Goal: Transaction & Acquisition: Purchase product/service

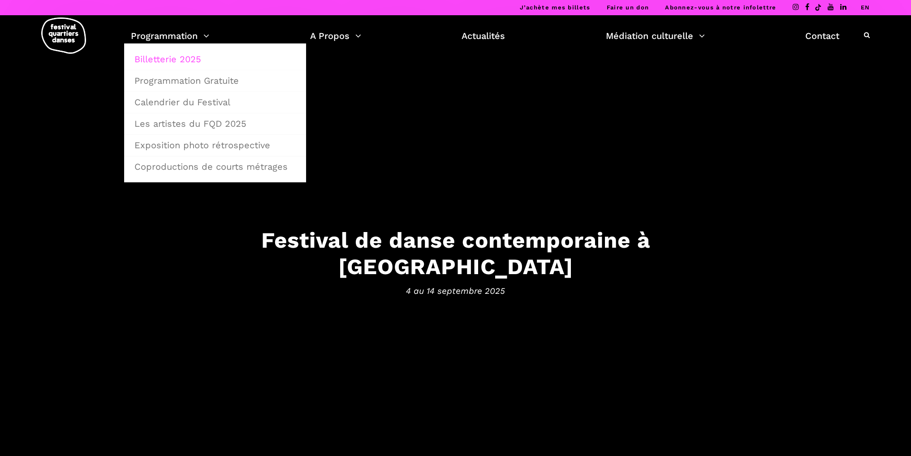
click at [186, 58] on link "Billetterie 2025" at bounding box center [215, 59] width 172 height 21
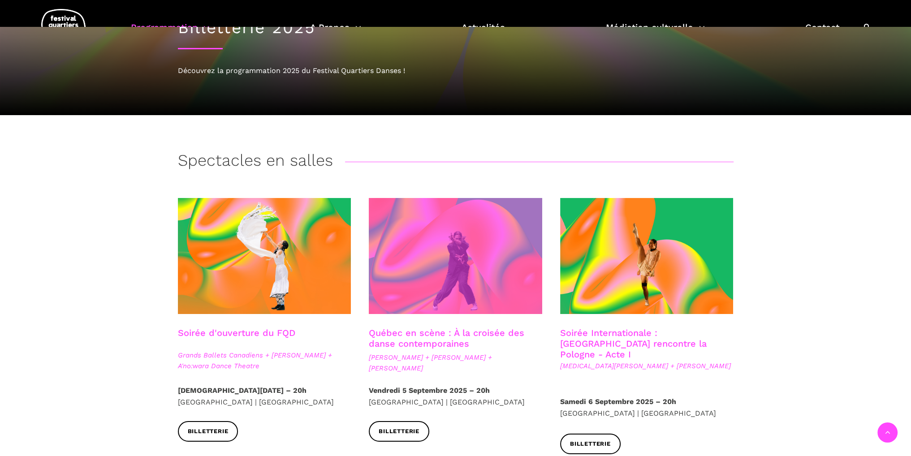
scroll to position [179, 0]
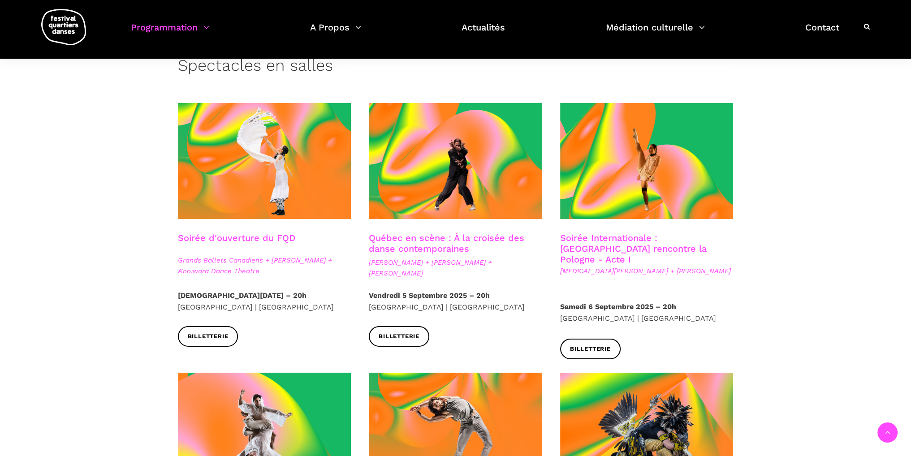
click at [639, 239] on link "Soirée Internationale : Montréal rencontre la Pologne - Acte I" at bounding box center [633, 249] width 147 height 32
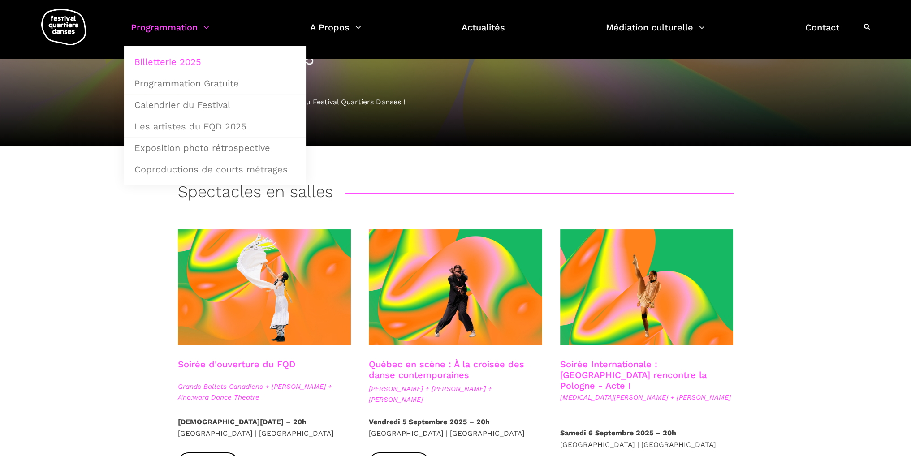
scroll to position [0, 0]
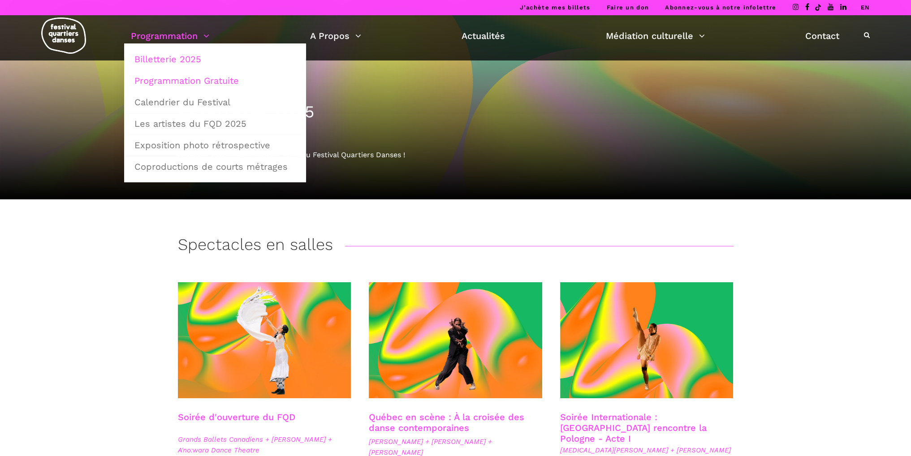
click at [177, 80] on link "Programmation Gratuite" at bounding box center [215, 80] width 172 height 21
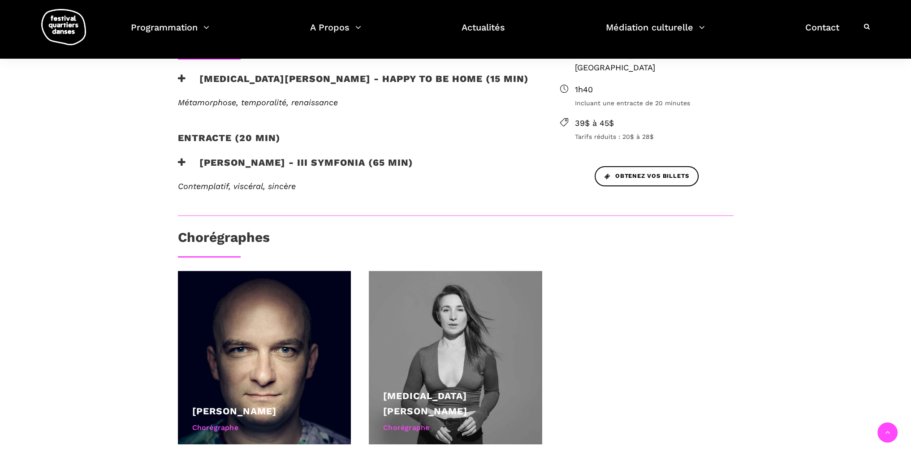
scroll to position [224, 0]
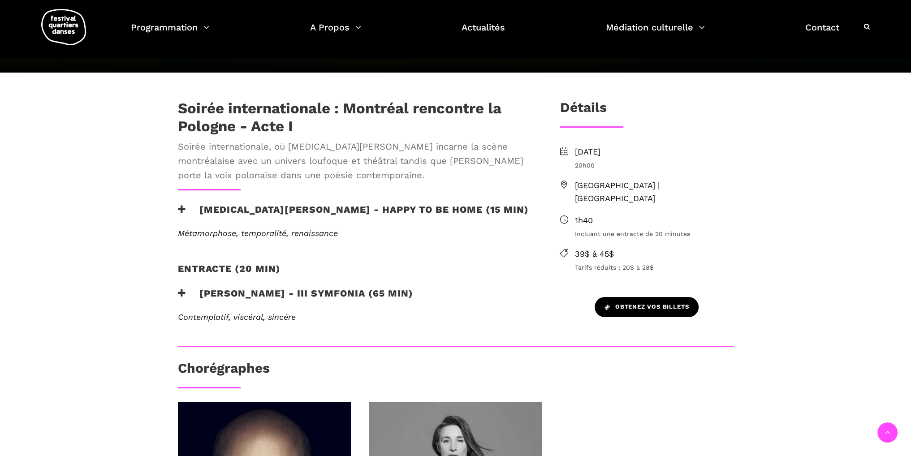
click at [671, 302] on span "Obtenez vos billets" at bounding box center [646, 306] width 84 height 9
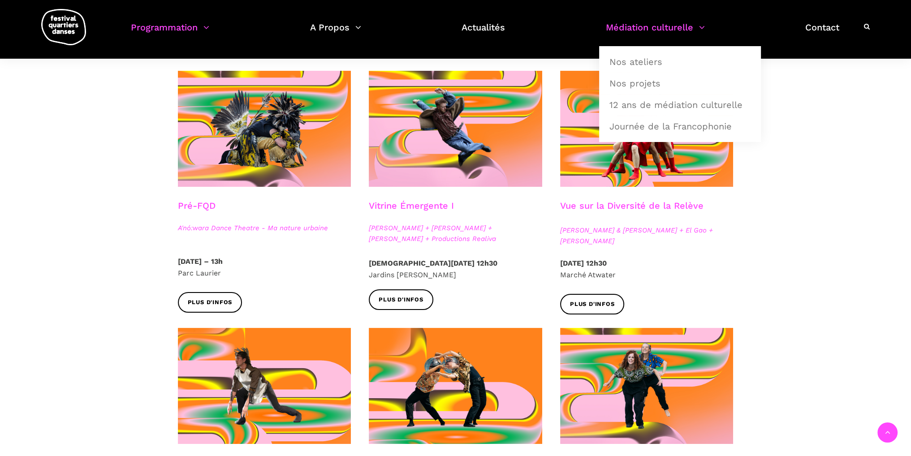
scroll to position [955, 0]
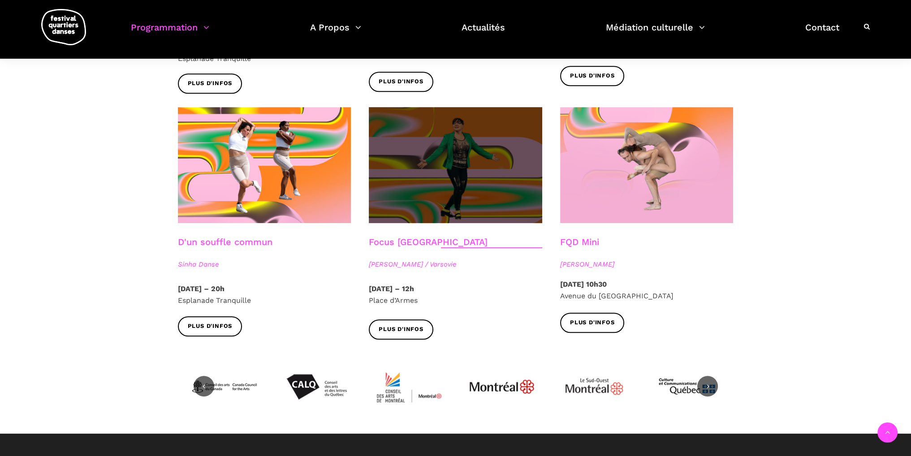
click at [416, 156] on span at bounding box center [455, 165] width 173 height 116
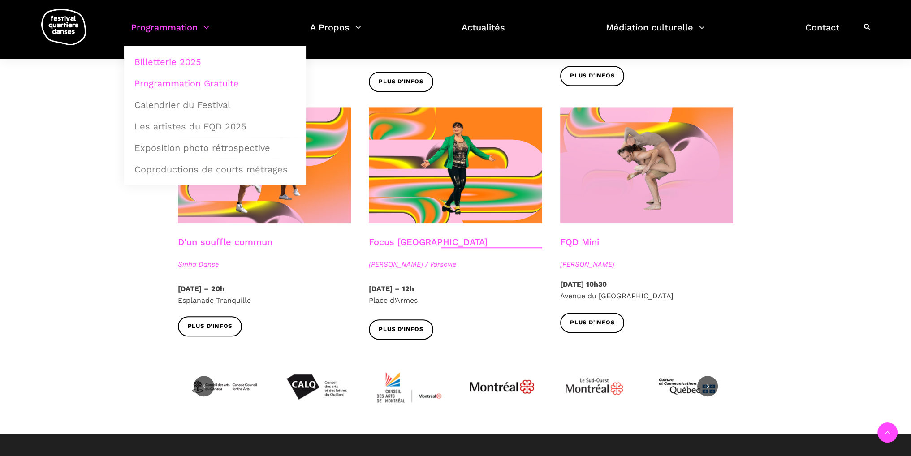
click at [174, 61] on link "Billetterie 2025" at bounding box center [215, 62] width 172 height 21
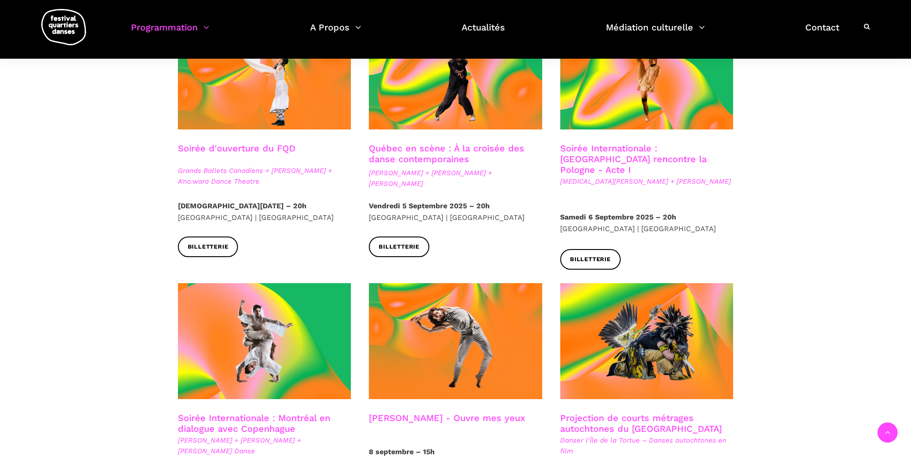
scroll to position [741, 0]
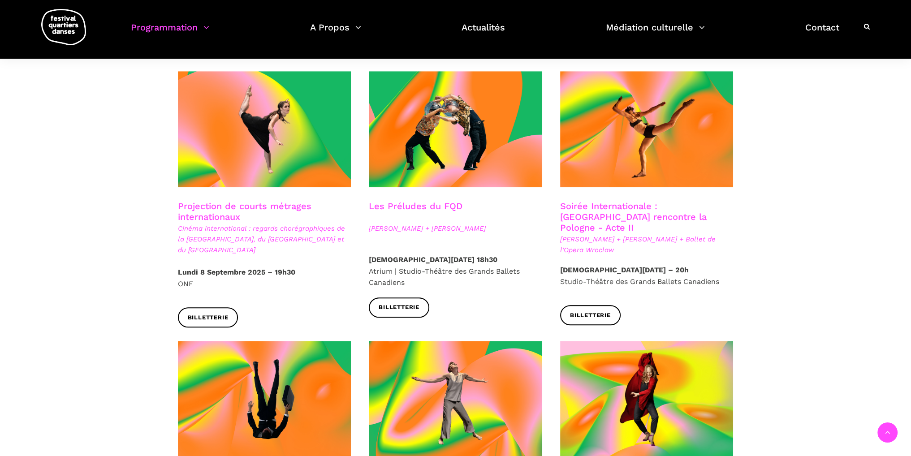
click at [213, 201] on h3 "Projection de courts métrages internationaux" at bounding box center [264, 212] width 173 height 22
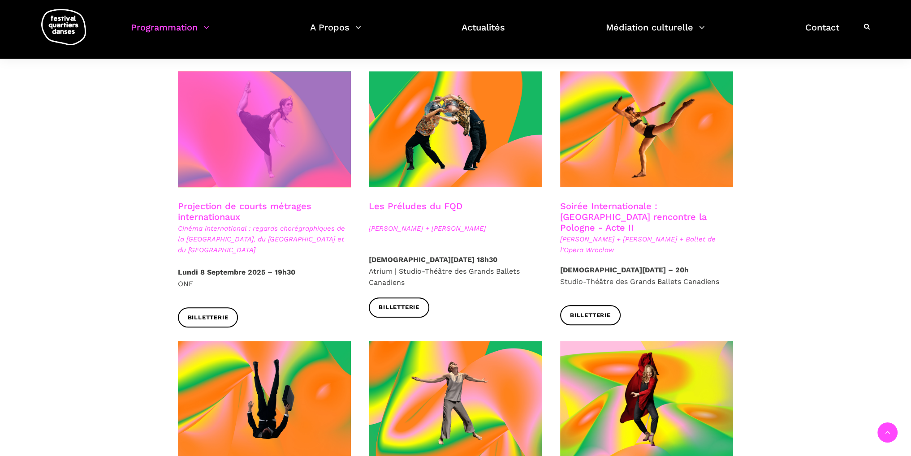
click at [223, 164] on span at bounding box center [264, 129] width 173 height 116
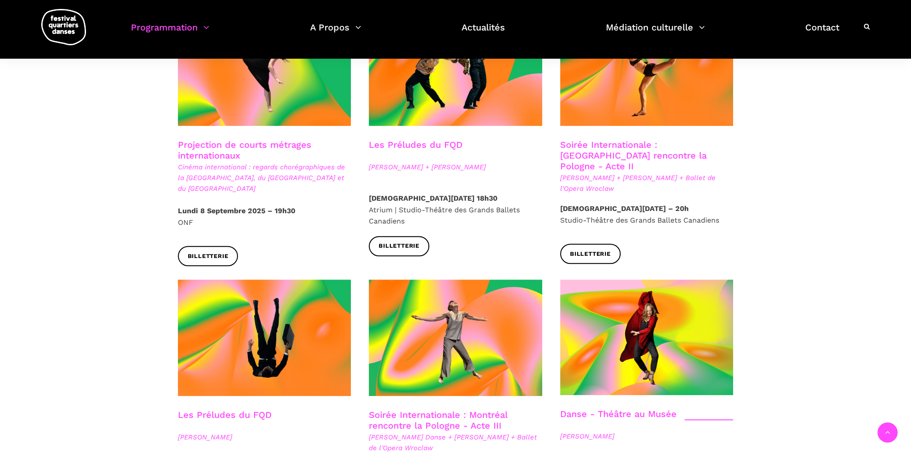
scroll to position [786, 0]
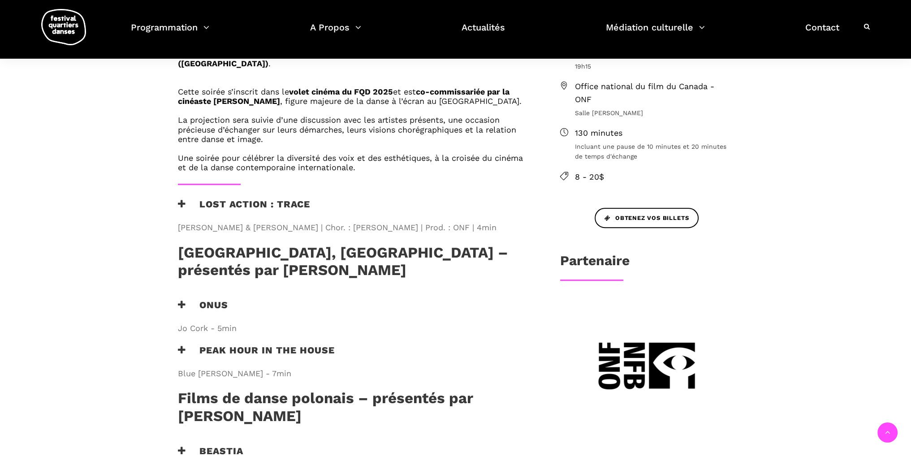
scroll to position [224, 0]
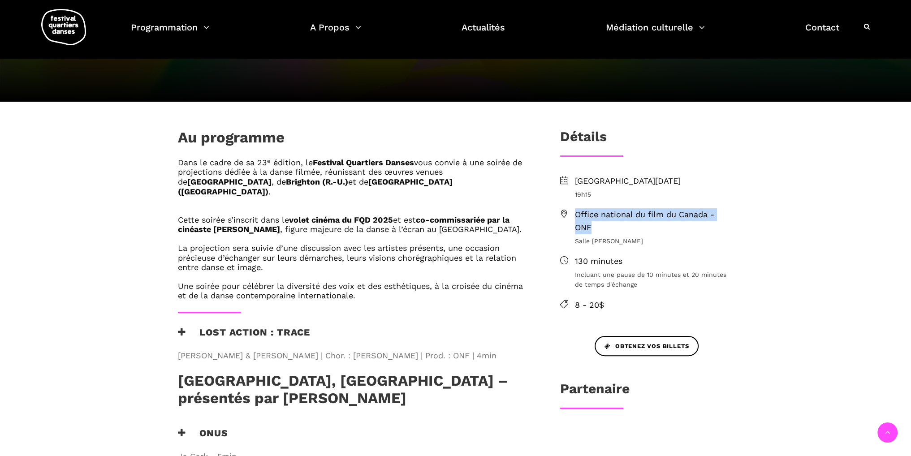
drag, startPoint x: 594, startPoint y: 196, endPoint x: 575, endPoint y: 184, distance: 21.8
click at [575, 208] on span "Office national du film du Canada - ONF" at bounding box center [654, 221] width 159 height 26
copy span "Office national du film du Canada - ONF"
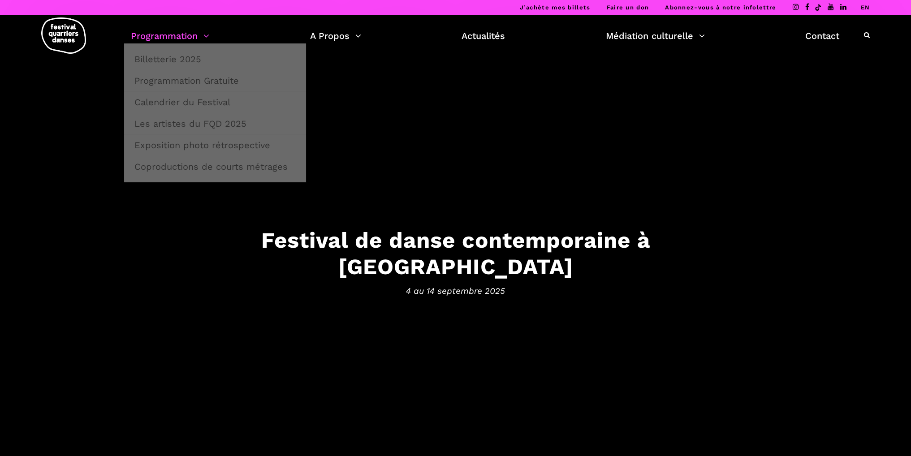
click at [179, 35] on link "Programmation" at bounding box center [170, 35] width 78 height 15
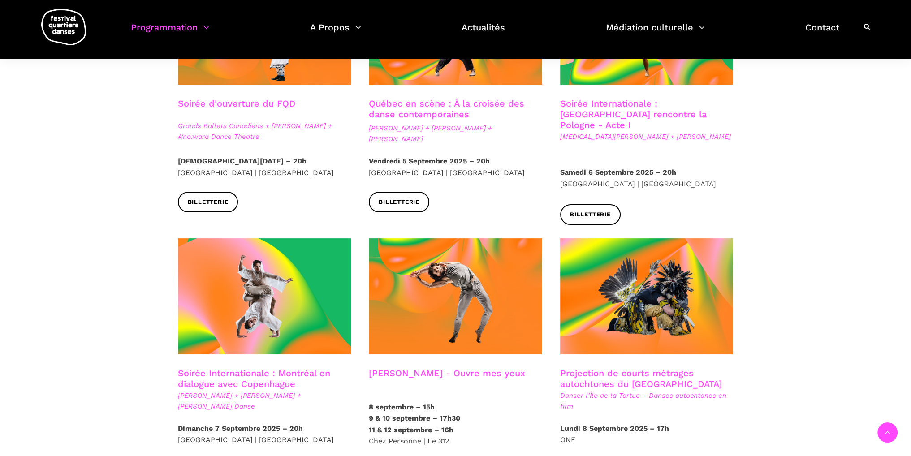
scroll to position [741, 0]
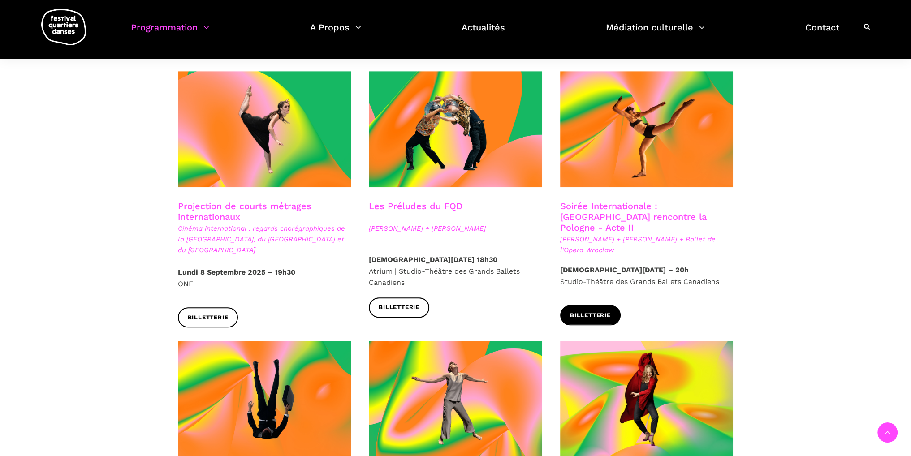
click at [609, 305] on link "Billetterie" at bounding box center [590, 315] width 60 height 20
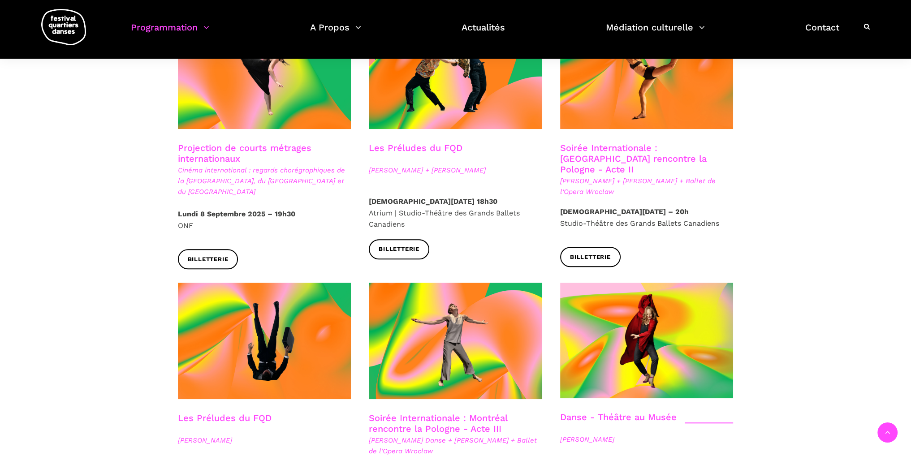
scroll to position [876, 0]
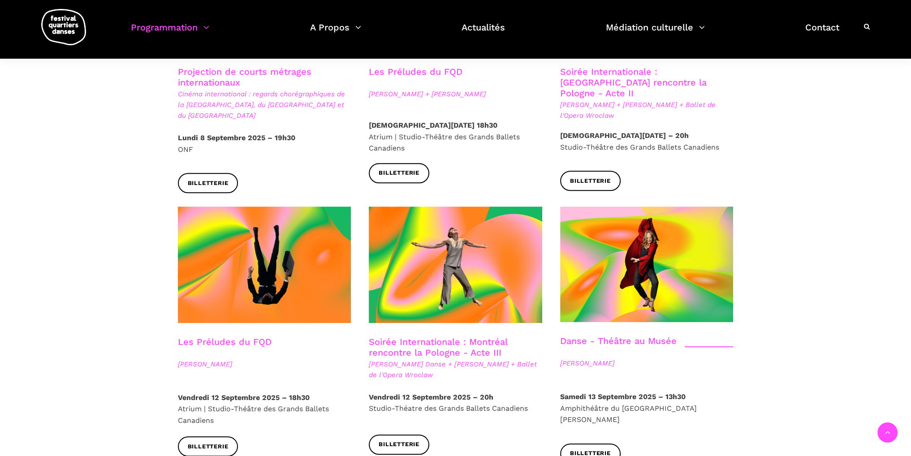
click at [438, 337] on link "Soirée Internationale : Montréal rencontre la Pologne - Acte III" at bounding box center [438, 348] width 138 height 22
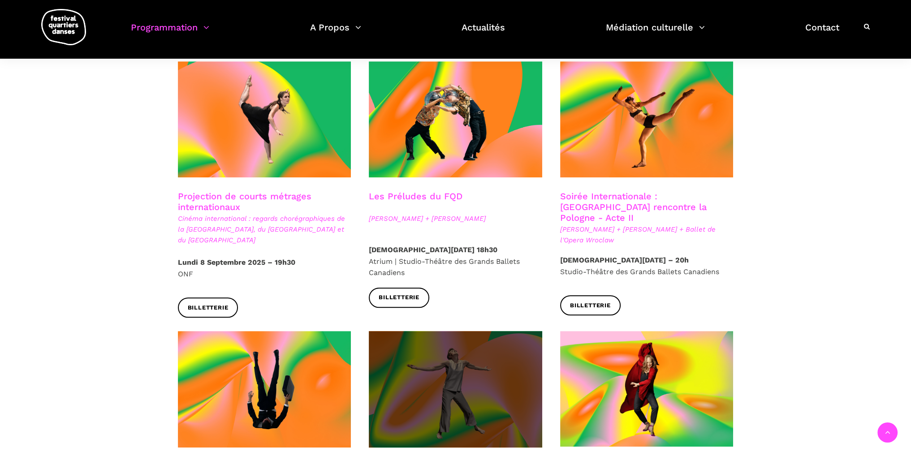
scroll to position [607, 0]
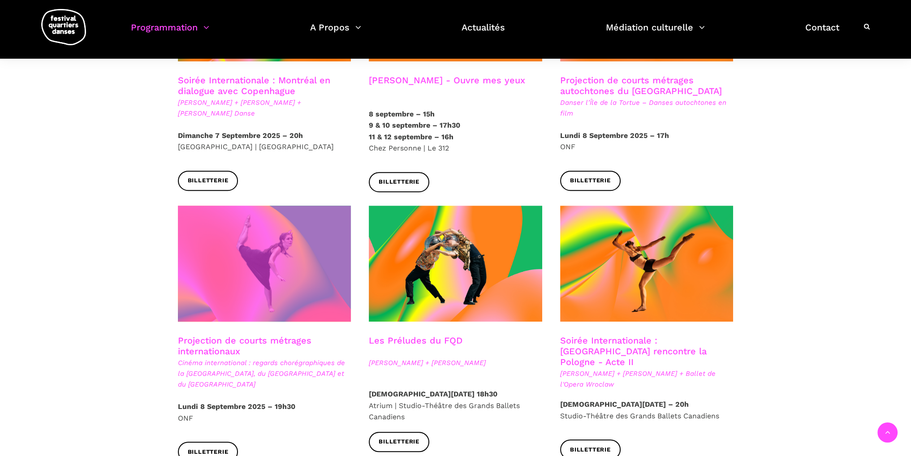
click at [273, 259] on span at bounding box center [264, 264] width 173 height 116
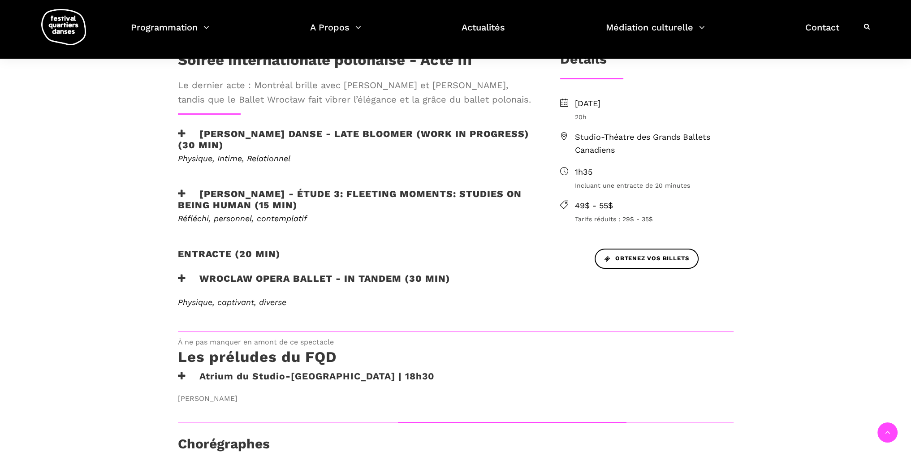
scroll to position [179, 0]
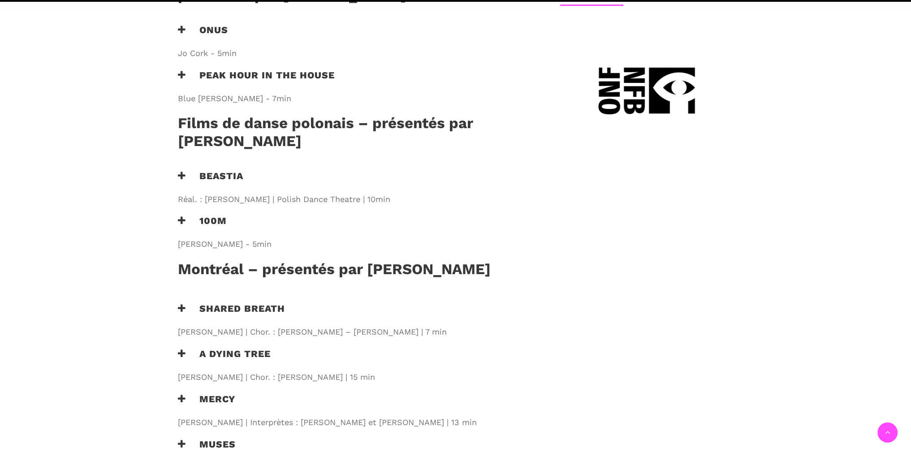
click at [207, 170] on h3 "Beastia" at bounding box center [210, 181] width 65 height 22
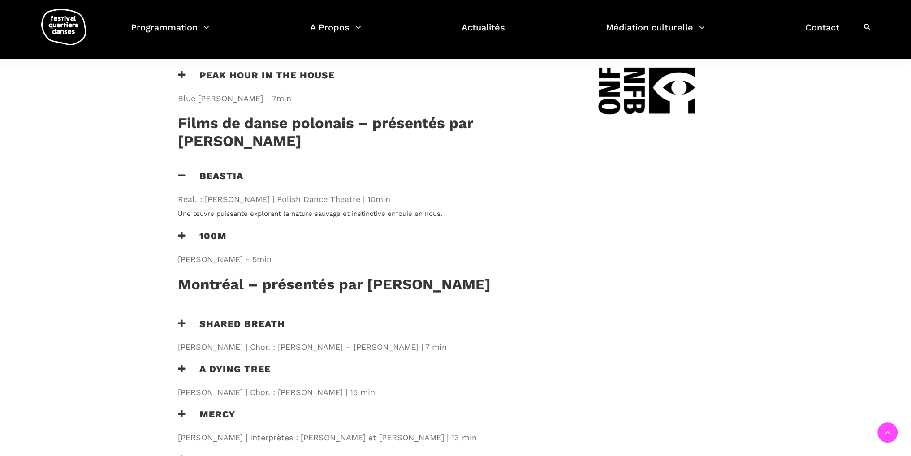
click at [207, 170] on h3 "Beastia" at bounding box center [210, 181] width 65 height 22
